Goal: Navigation & Orientation: Understand site structure

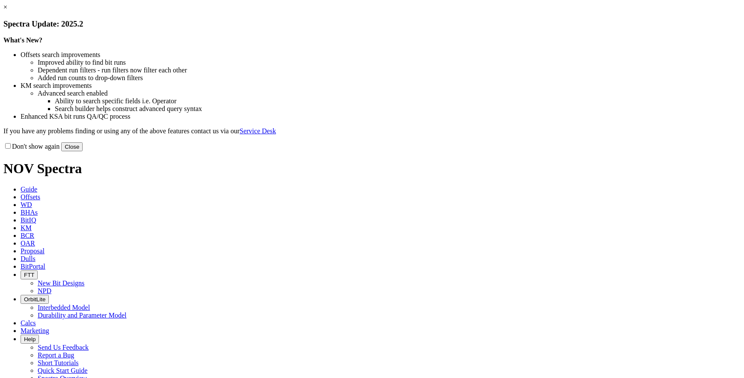
click at [83, 151] on button "Close" at bounding box center [71, 146] width 21 height 9
